Goal: Information Seeking & Learning: Learn about a topic

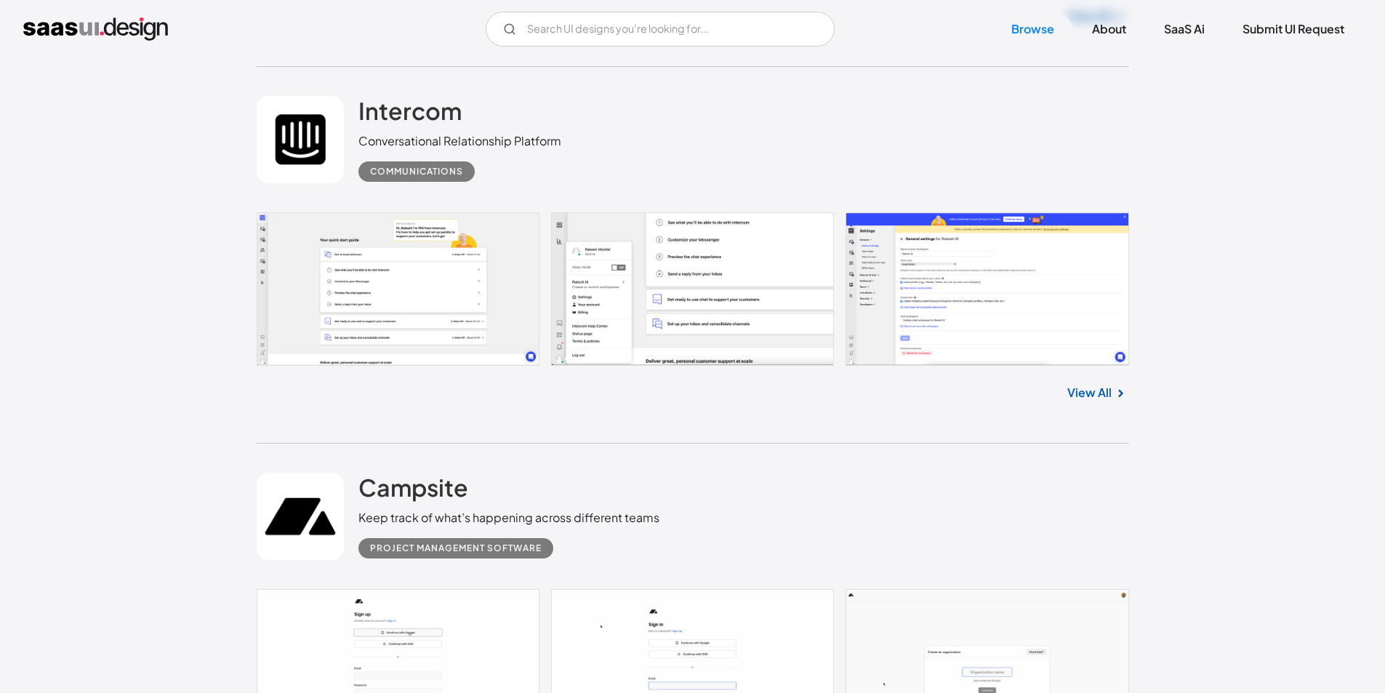
scroll to position [22969, 0]
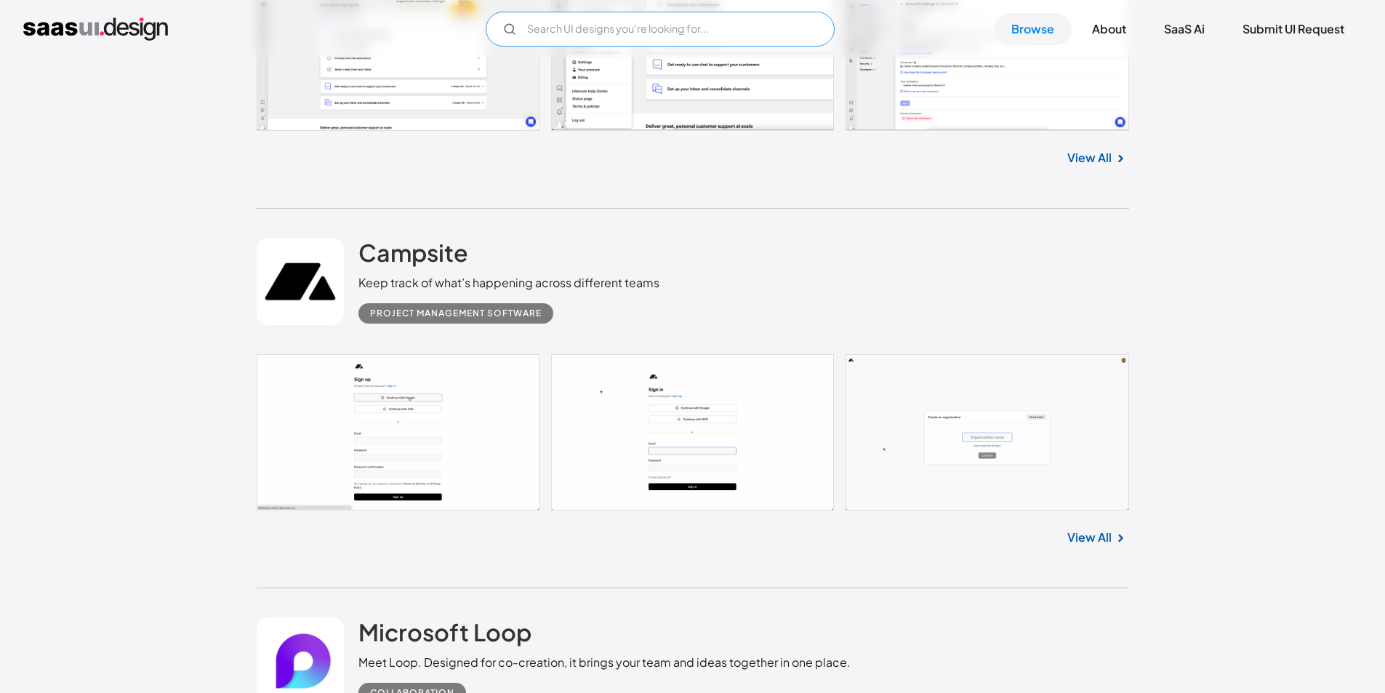
click at [552, 31] on input "Email Form" at bounding box center [660, 29] width 349 height 35
drag, startPoint x: 575, startPoint y: 31, endPoint x: 490, endPoint y: 26, distance: 85.2
click at [490, 26] on input "content" at bounding box center [660, 29] width 349 height 35
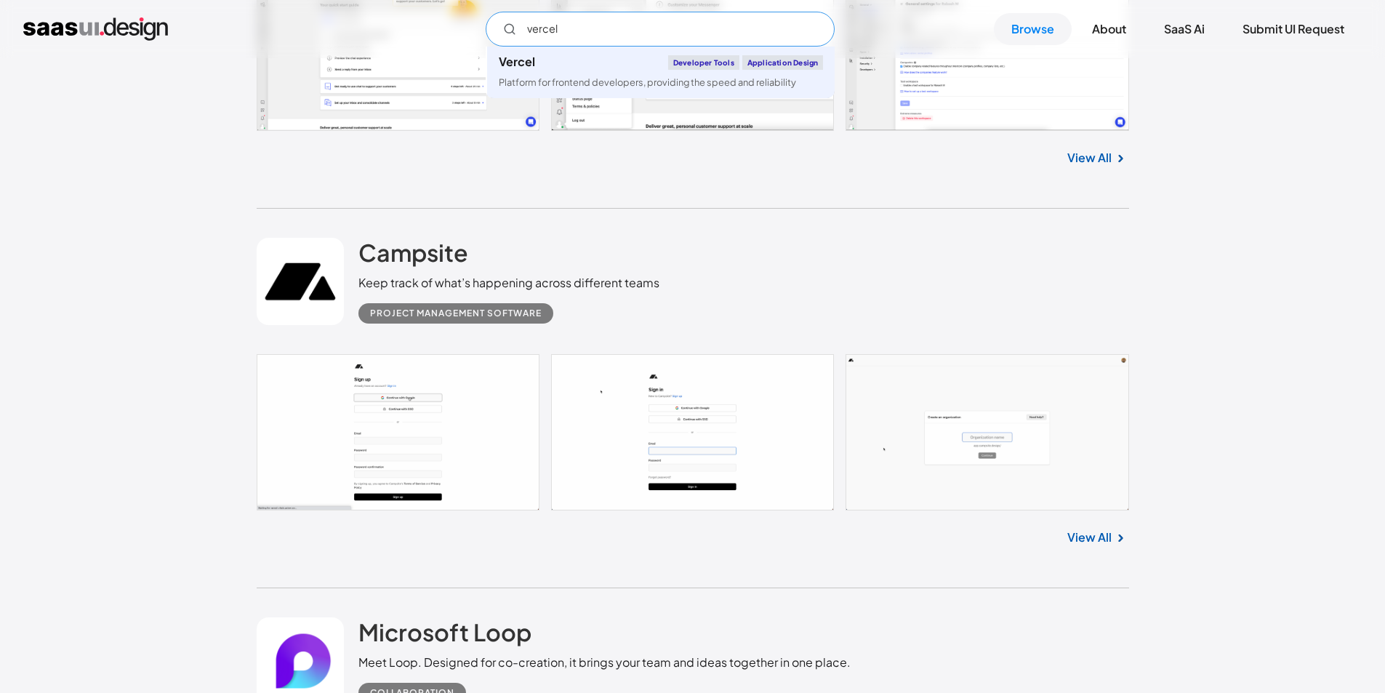
type input "vercel"
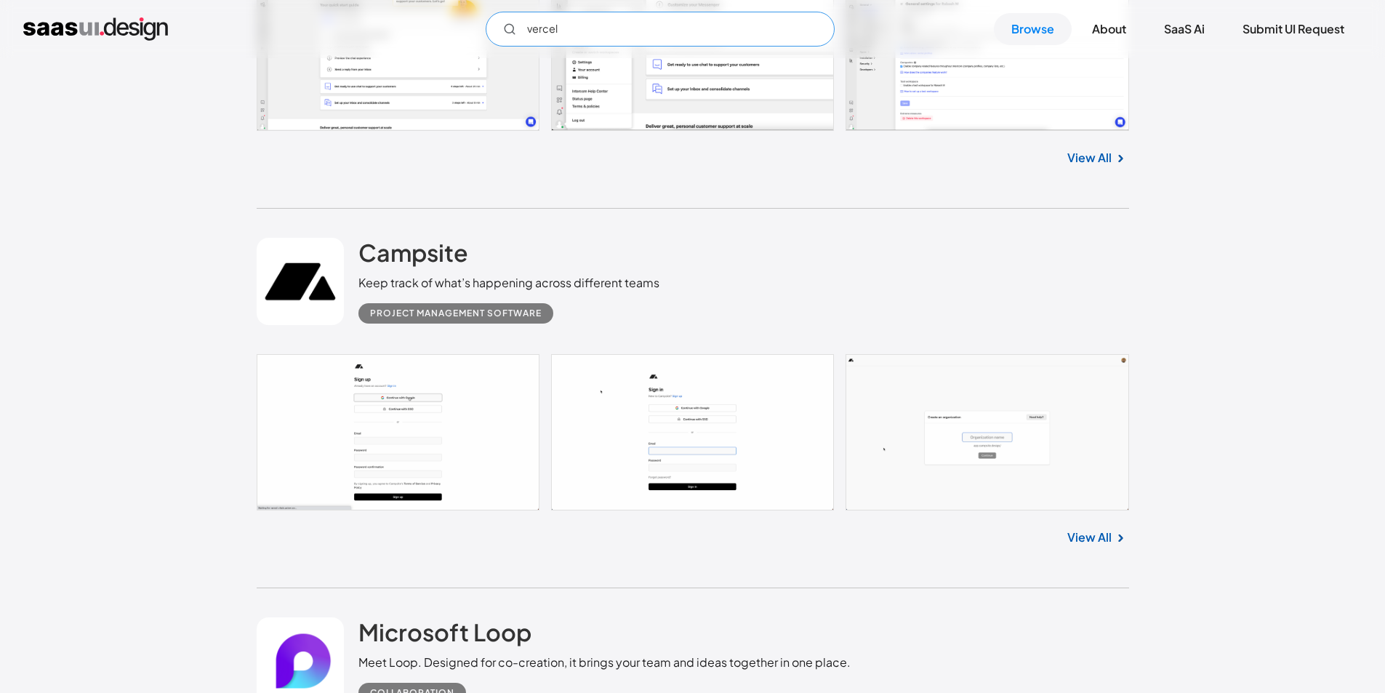
click at [571, 31] on input "vercel" at bounding box center [660, 29] width 349 height 35
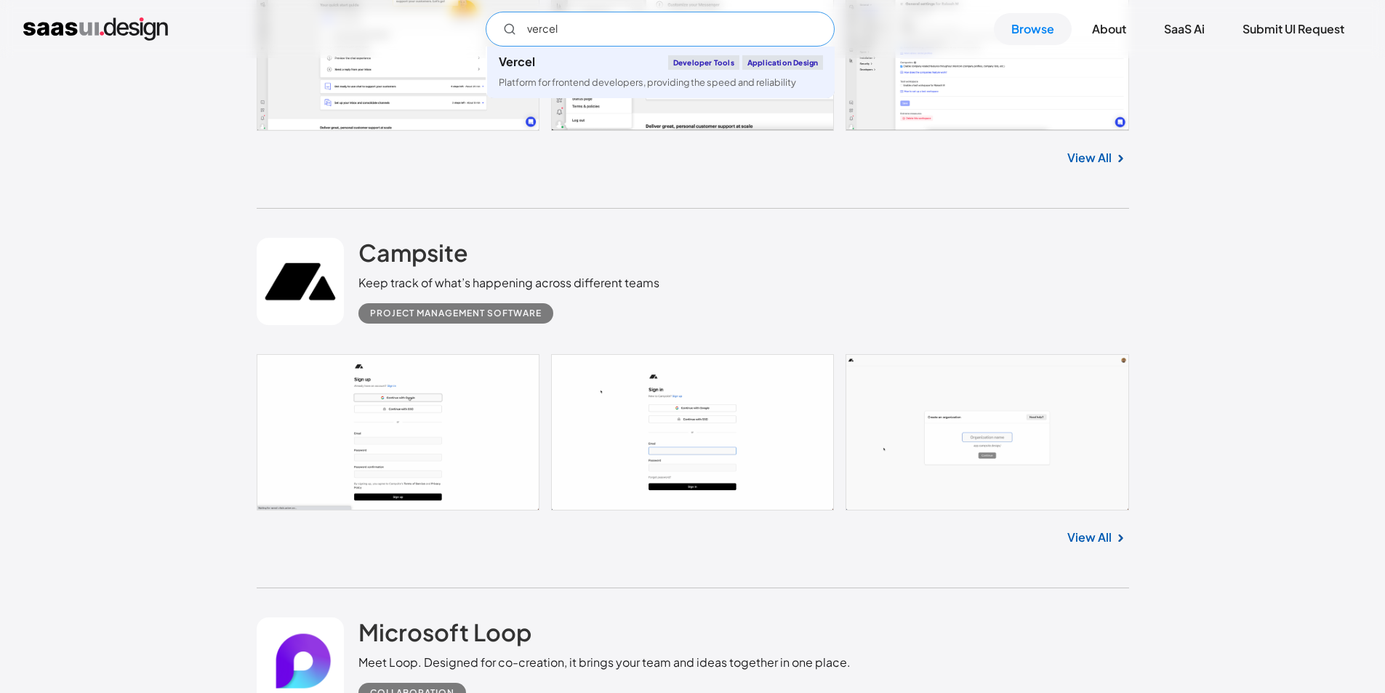
click at [571, 31] on input "vercel" at bounding box center [660, 29] width 349 height 35
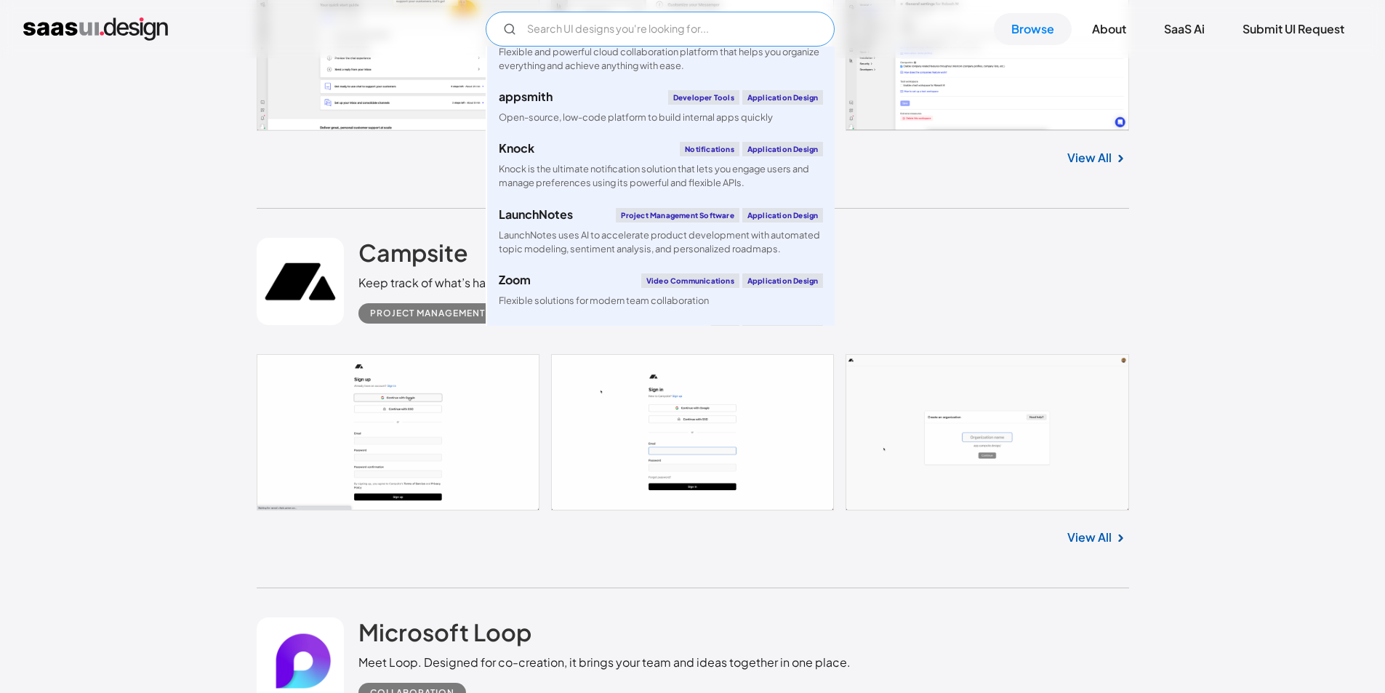
scroll to position [2617, 0]
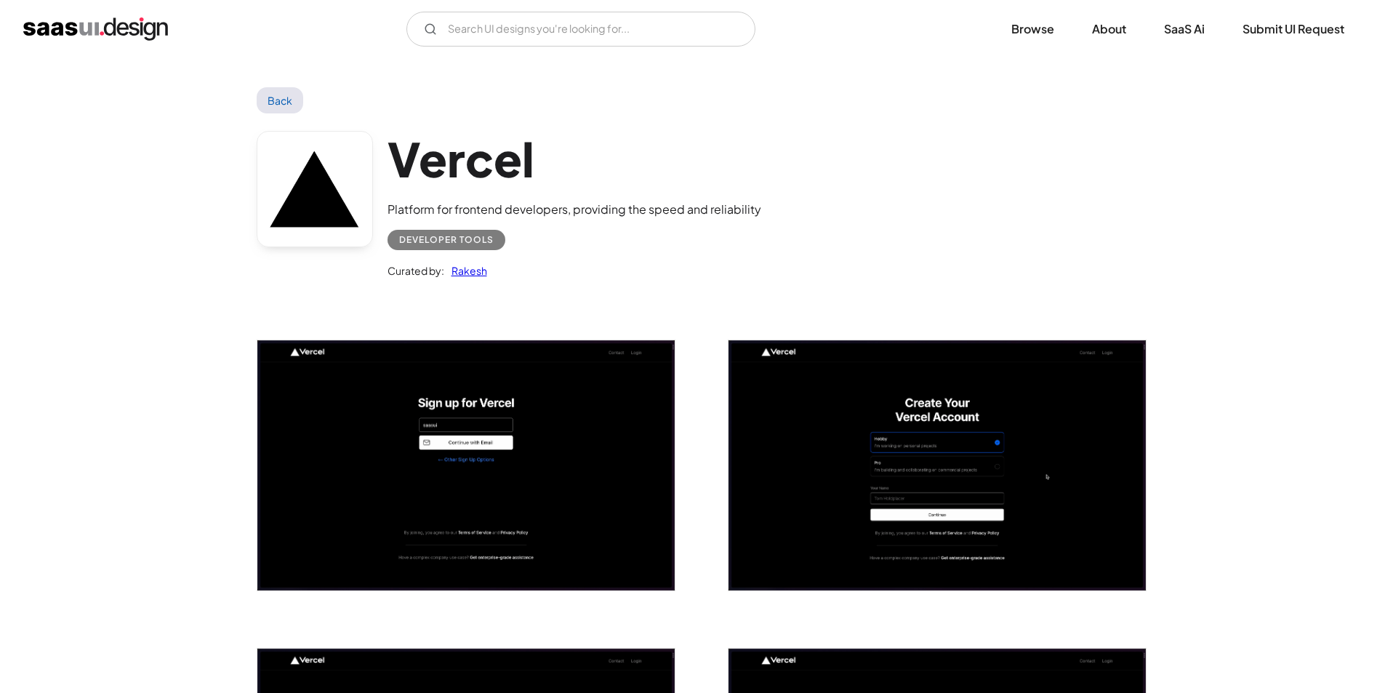
click at [275, 100] on link "Back" at bounding box center [280, 100] width 47 height 26
